Goal: Navigation & Orientation: Find specific page/section

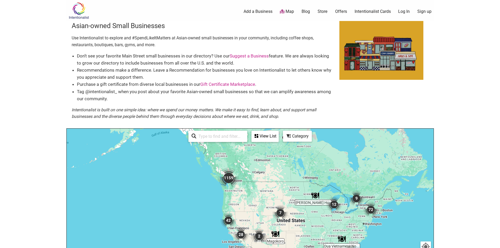
click at [209, 136] on input "search" at bounding box center [220, 136] width 48 height 10
click at [372, 210] on img "72" at bounding box center [371, 210] width 20 height 20
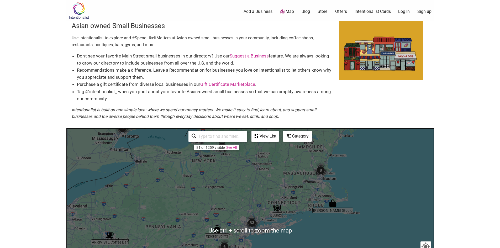
scroll to position [79, 0]
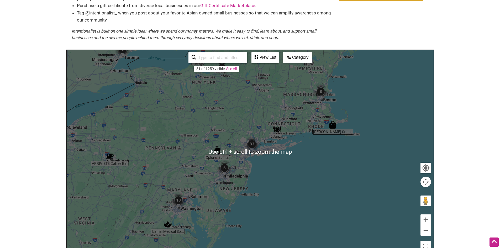
click at [0, 114] on body "× Menu 0 Add a Business Map Blog Store Offers Intentionalist Cards Buy Black Ca…" at bounding box center [250, 45] width 500 height 248
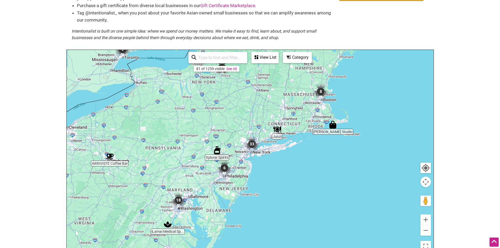
click at [72, 132] on div "To navigate, press the arrow keys." at bounding box center [250, 152] width 367 height 204
click at [178, 200] on img "18" at bounding box center [178, 200] width 20 height 20
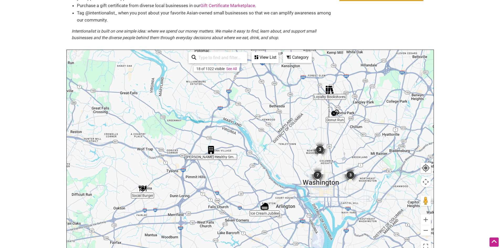
scroll to position [210, 0]
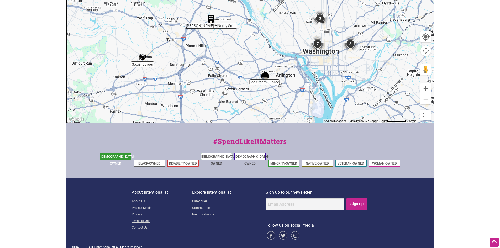
click at [118, 156] on link "[DEMOGRAPHIC_DATA]-Owned" at bounding box center [117, 160] width 34 height 10
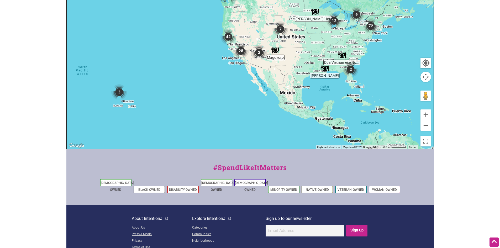
scroll to position [105, 0]
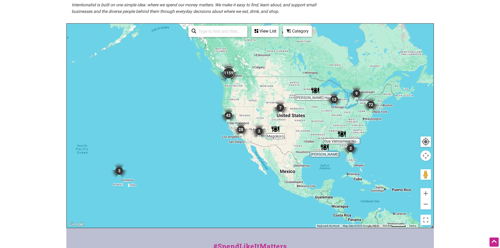
click at [302, 31] on div "Category" at bounding box center [297, 31] width 28 height 10
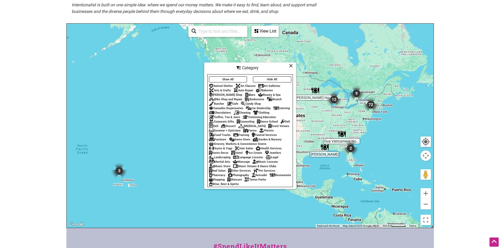
click at [265, 177] on div "Remodel" at bounding box center [258, 174] width 15 height 3
